Goal: Use online tool/utility

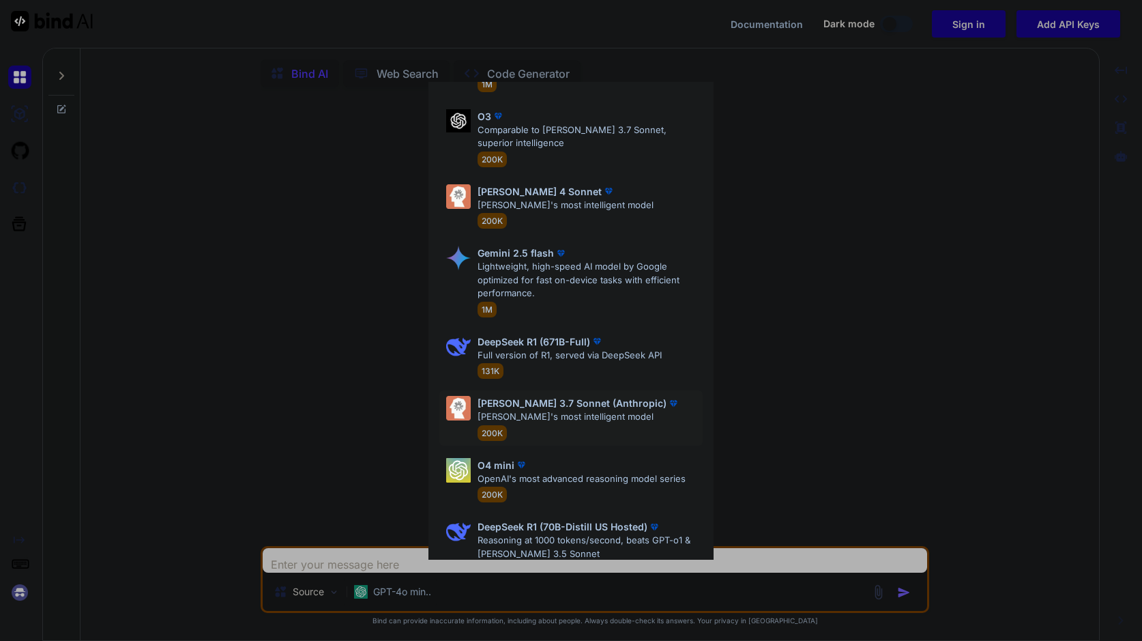
scroll to position [454, 0]
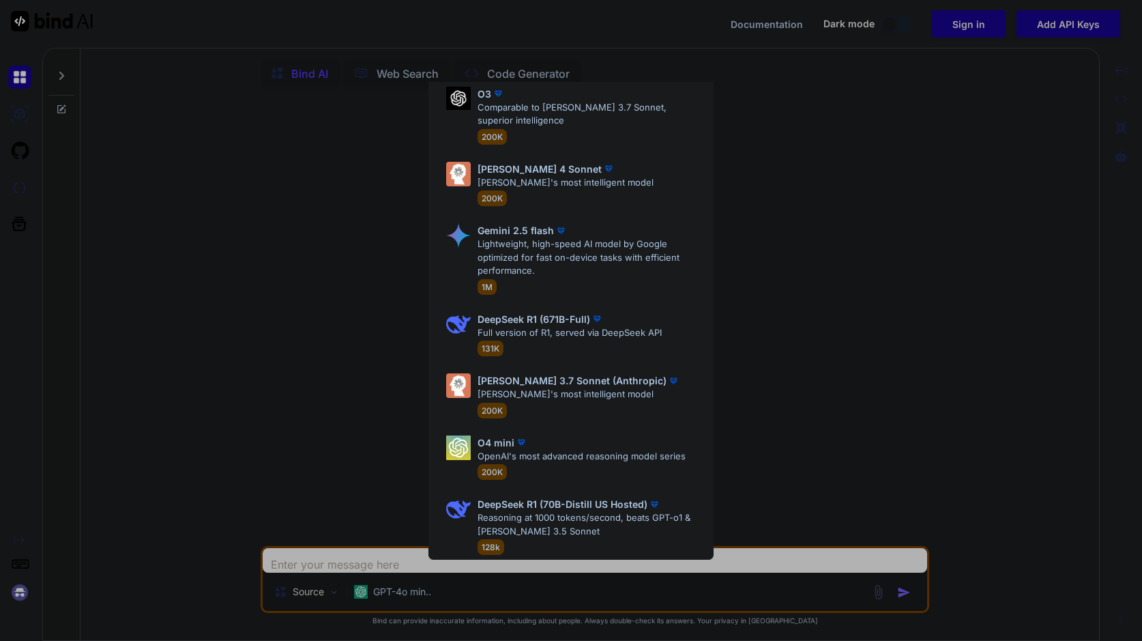
click at [155, 347] on div "Ultra Models GPT 5 Reasoning at 1000 tokens/second, beats GPT-o1 & [PERSON_NAME…" at bounding box center [571, 320] width 1142 height 641
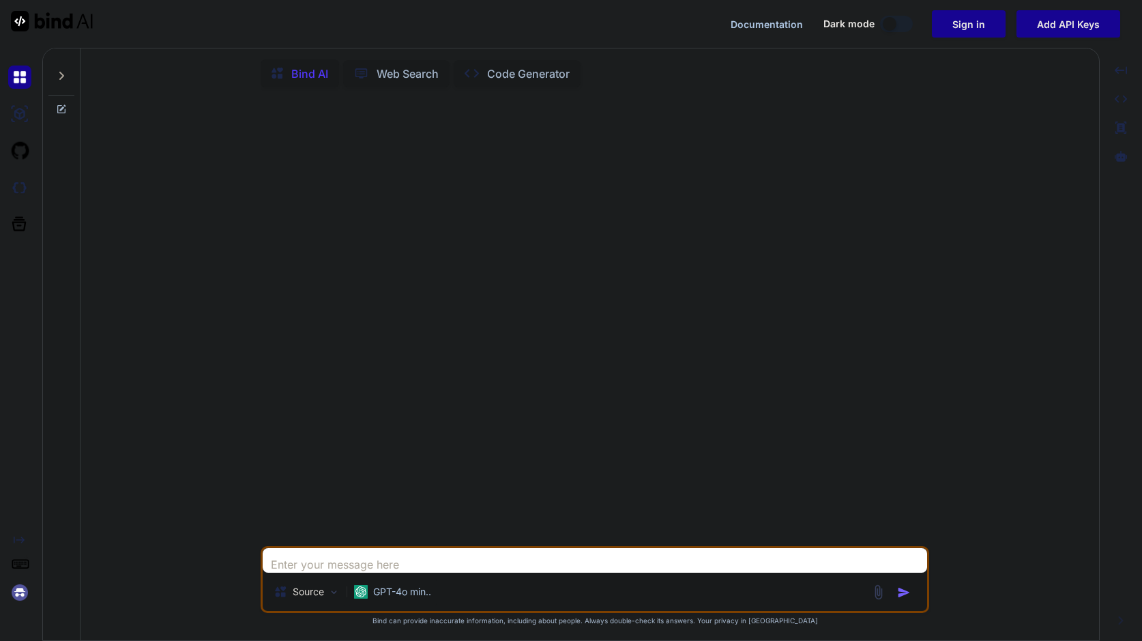
click at [64, 26] on img at bounding box center [52, 21] width 82 height 20
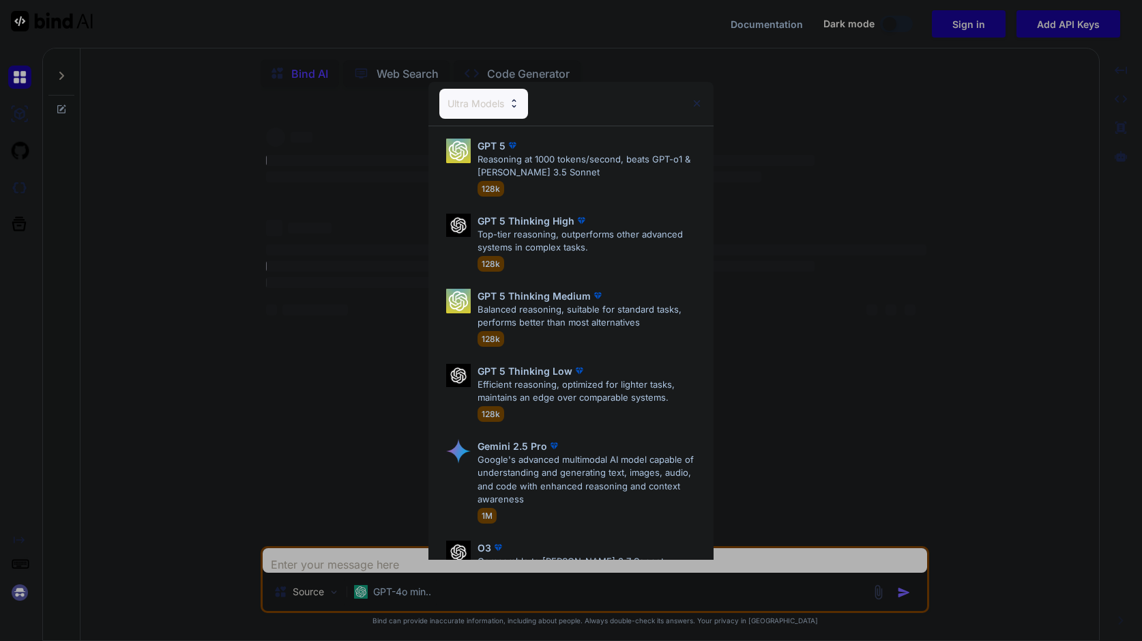
type textarea "x"
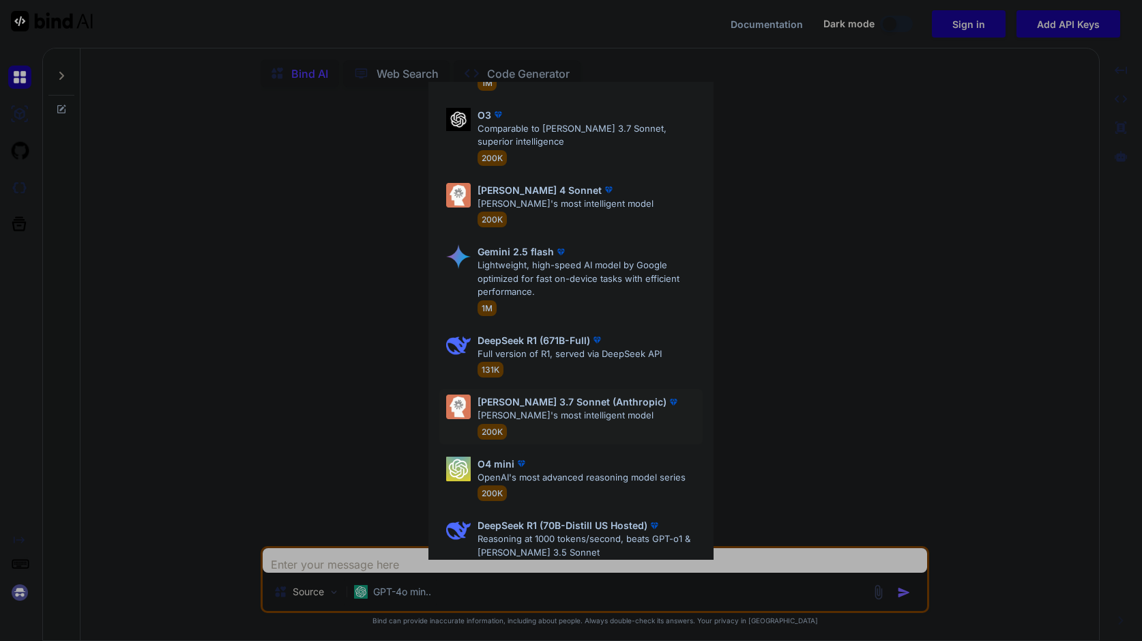
scroll to position [454, 0]
